Goal: Find specific fact: Find specific fact

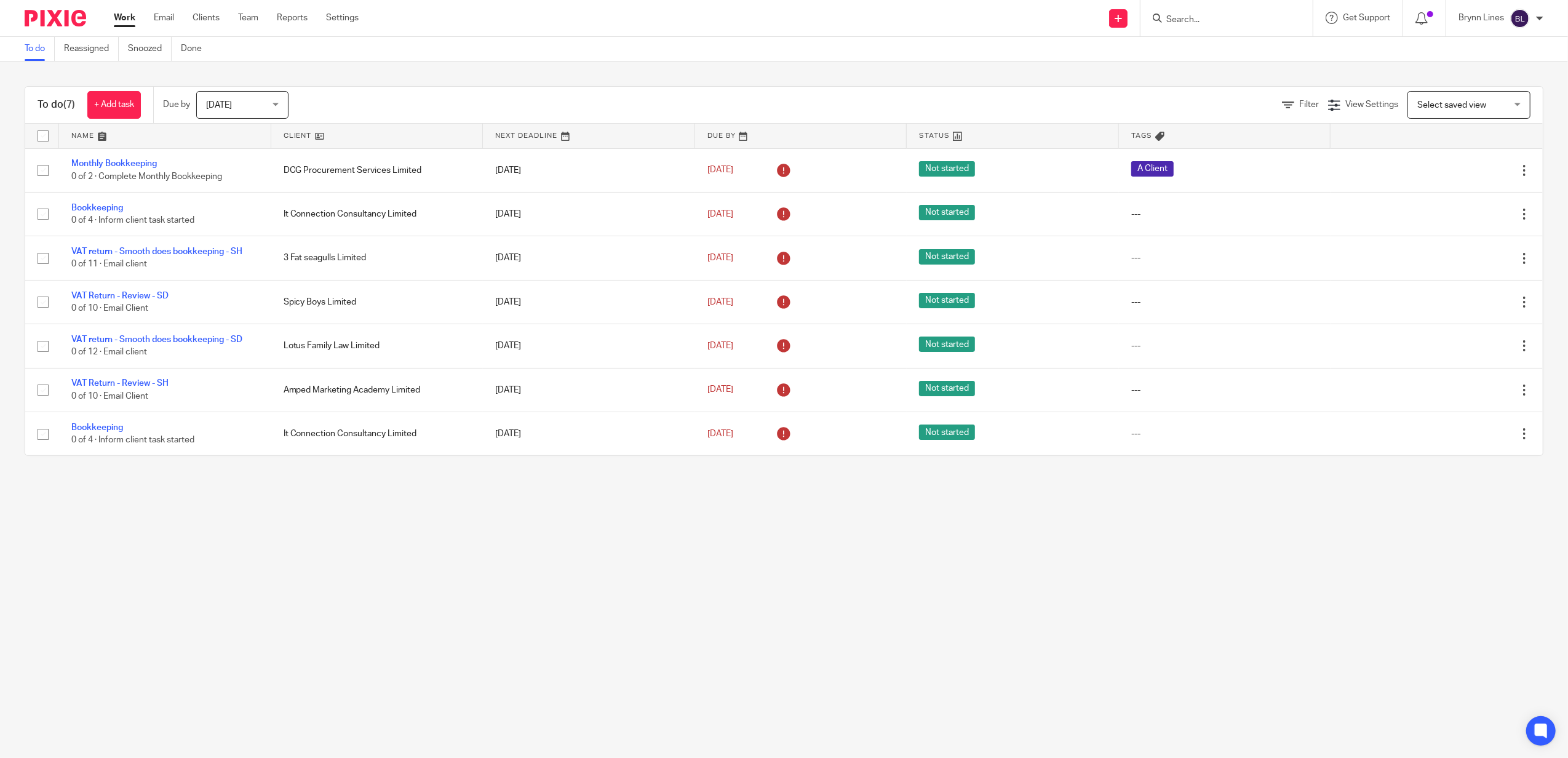
click at [1191, 32] on div at bounding box center [1227, 18] width 172 height 36
click at [1204, 27] on div at bounding box center [1227, 18] width 172 height 36
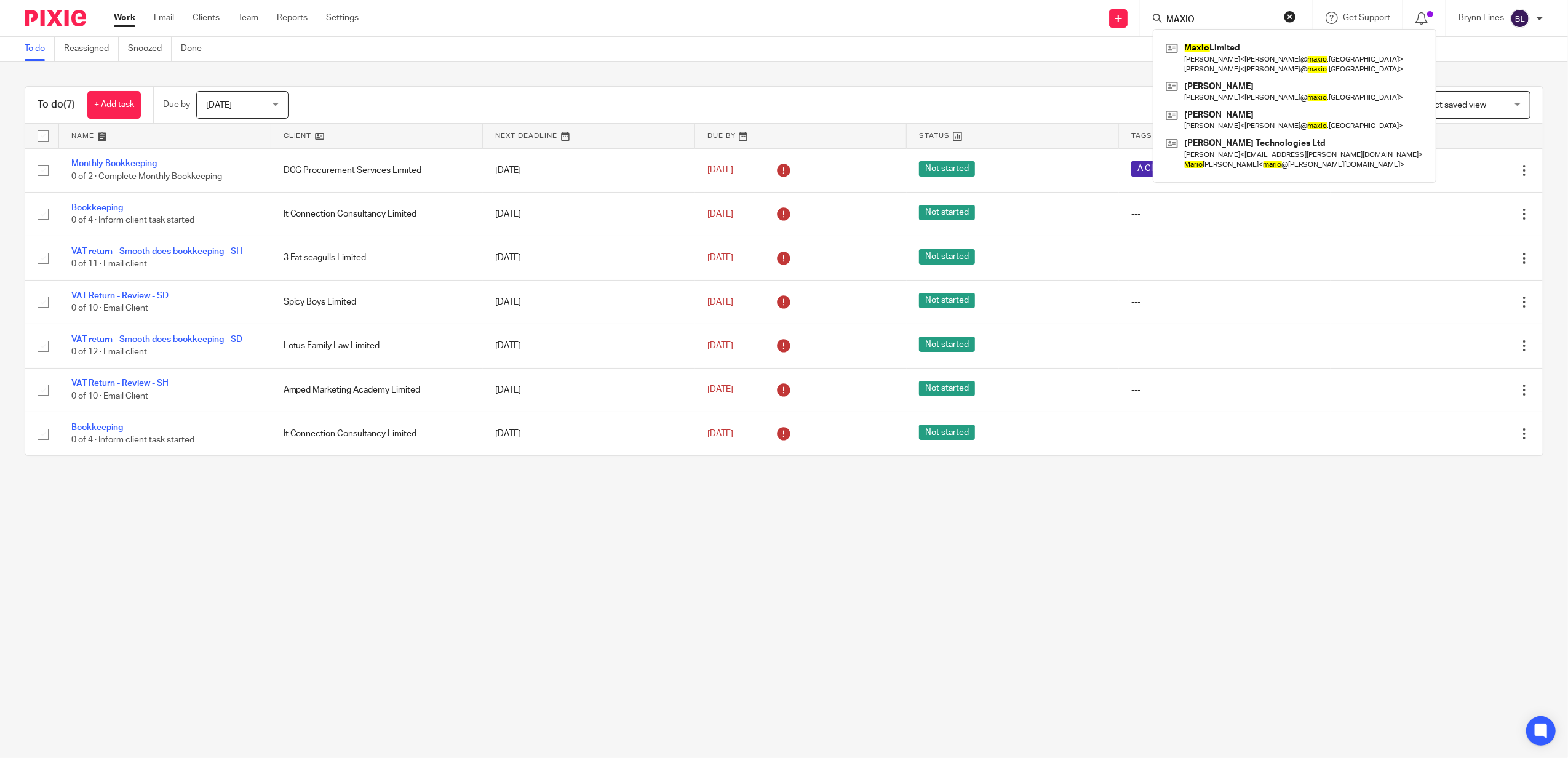
type input "MAXIO"
click button "submit" at bounding box center [0, 0] width 0 height 0
click at [1194, 54] on link at bounding box center [1294, 57] width 264 height 38
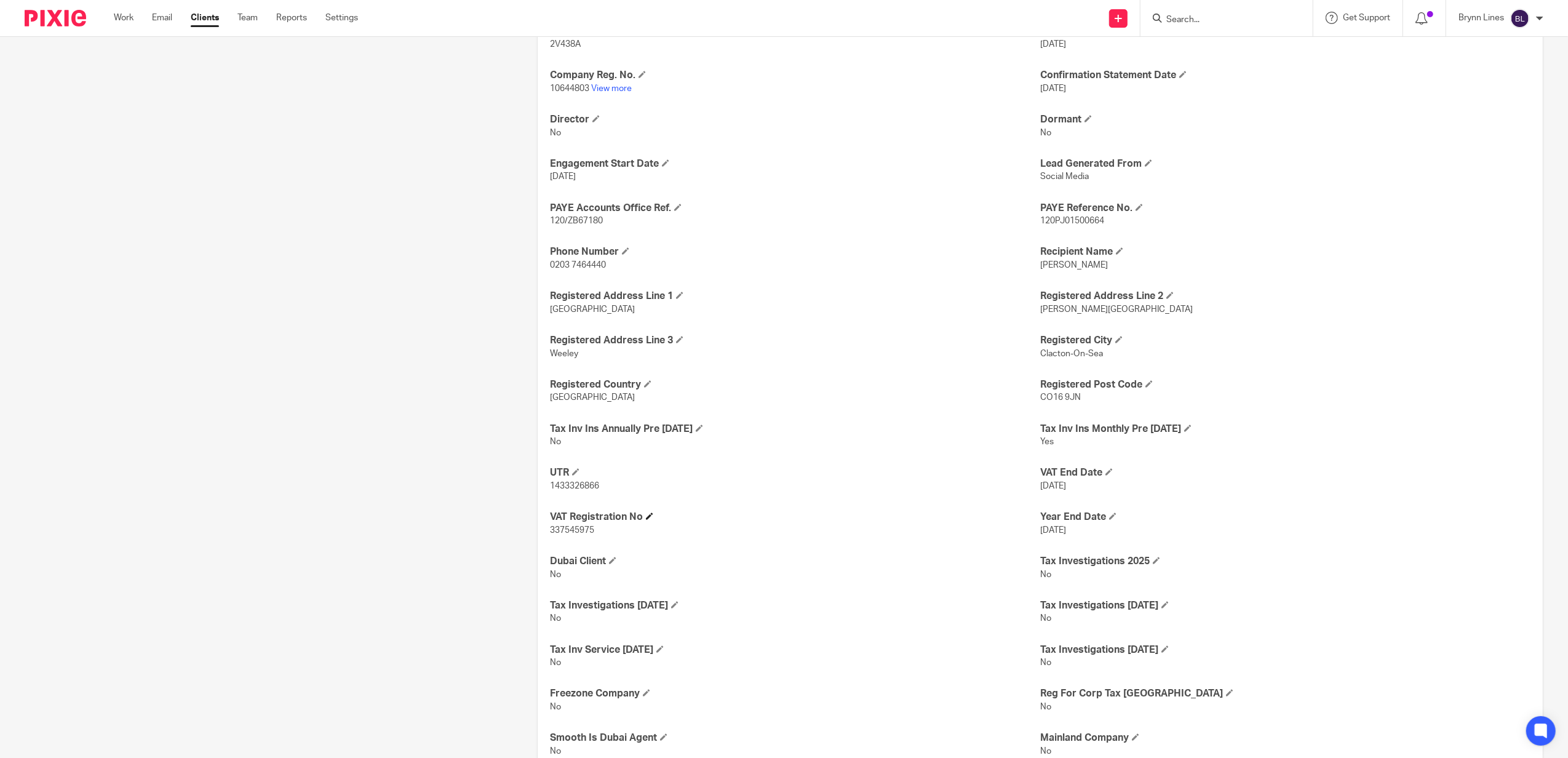
scroll to position [739, 0]
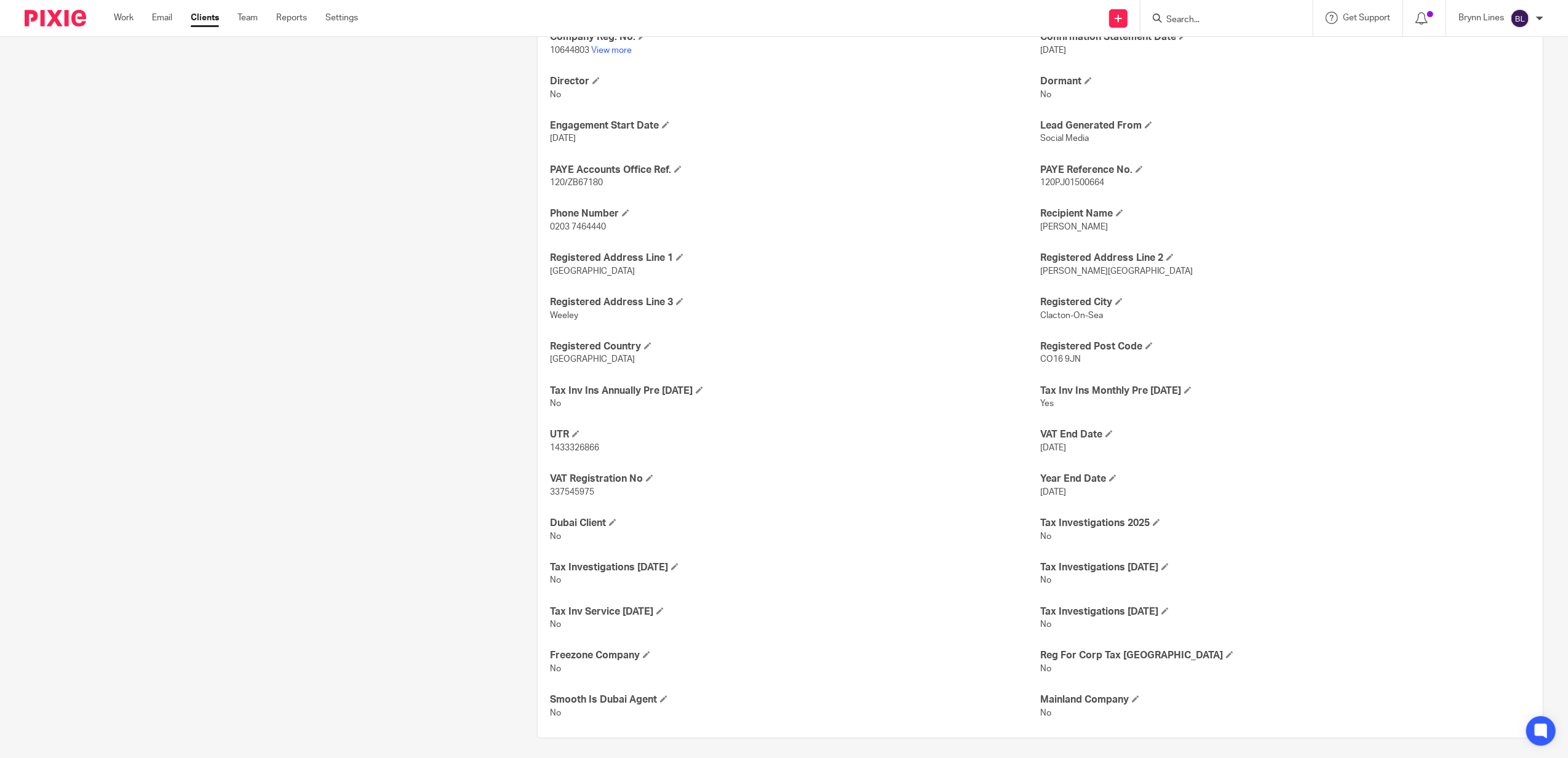
click at [576, 493] on span "337545975" at bounding box center [572, 492] width 44 height 9
copy span "337545975"
